Goal: Task Accomplishment & Management: Use online tool/utility

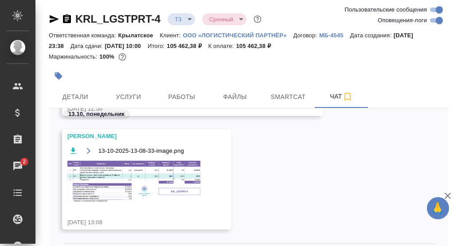
scroll to position [2791, 0]
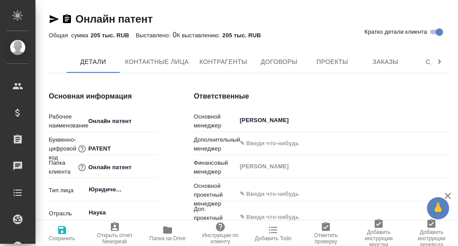
type textarea "x"
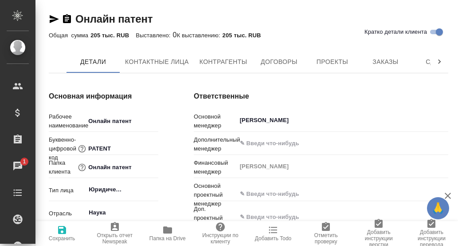
type textarea "x"
click at [441, 61] on icon at bounding box center [440, 61] width 3 height 4
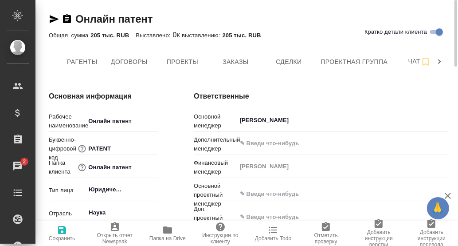
scroll to position [0, 166]
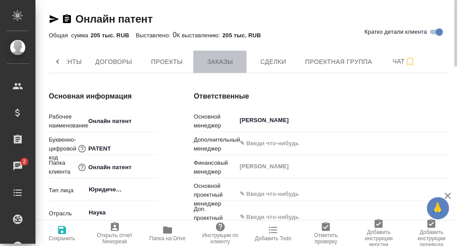
click at [219, 62] on span "Заказы" at bounding box center [220, 61] width 43 height 11
click at [213, 62] on span "Заказы" at bounding box center [220, 61] width 43 height 11
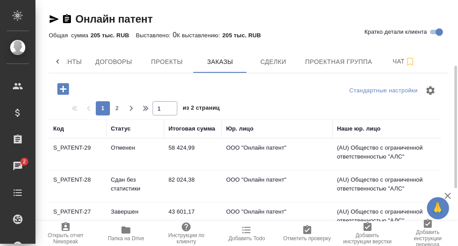
scroll to position [44, 0]
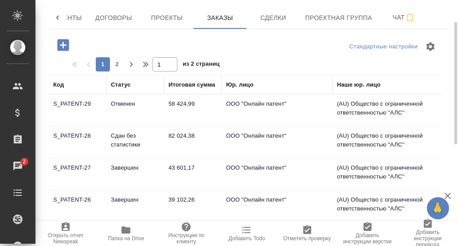
click at [74, 104] on td "S_PATENT-29" at bounding box center [78, 110] width 58 height 31
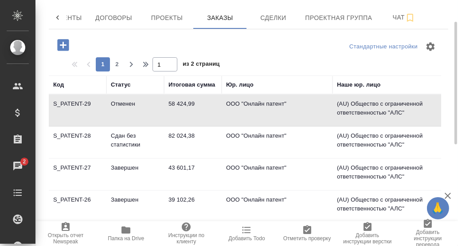
click at [71, 102] on td "S_PATENT-29" at bounding box center [78, 110] width 58 height 31
click at [74, 103] on td "S_PATENT-29" at bounding box center [78, 110] width 58 height 31
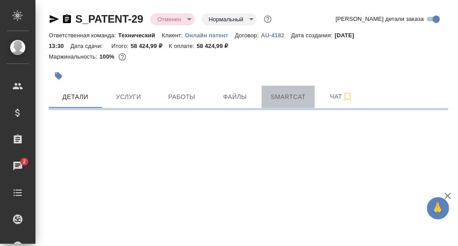
click at [290, 95] on span "Smartcat" at bounding box center [288, 96] width 43 height 11
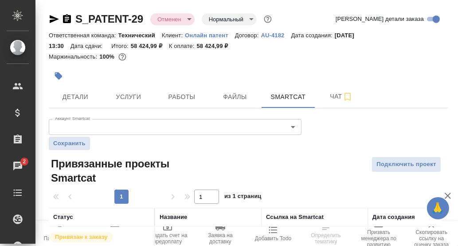
scroll to position [42, 0]
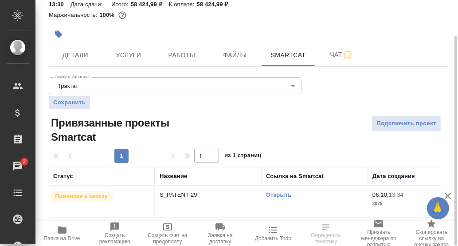
click at [280, 195] on link "Открыть" at bounding box center [278, 194] width 25 height 7
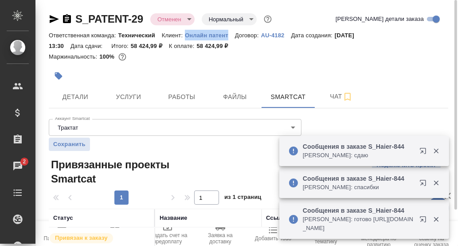
drag, startPoint x: 182, startPoint y: 32, endPoint x: 231, endPoint y: 39, distance: 49.0
click at [231, 39] on div "Ответственная команда: Технический Клиент: Онлайн патент Договор: AU-4182 Дата …" at bounding box center [249, 40] width 400 height 21
copy p "Онлайн патент"
